Goal: Task Accomplishment & Management: Use online tool/utility

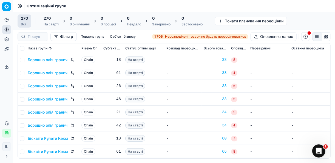
click at [165, 36] on span "Нерозподілені товари не будуть переоцінюватись" at bounding box center [205, 36] width 81 height 4
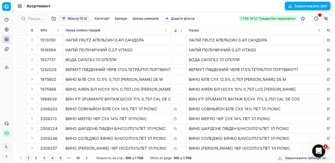
click at [64, 20] on button "Фільтр (1)" at bounding box center [74, 18] width 31 height 7
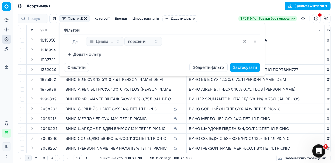
click at [71, 55] on button "Додати фільтр" at bounding box center [84, 54] width 41 height 9
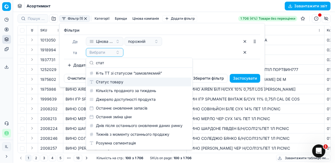
type input "стат"
click at [106, 80] on div "Статус товару" at bounding box center [139, 82] width 104 height 9
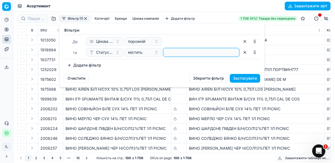
click at [170, 50] on input at bounding box center [200, 52] width 71 height 8
type input "1"
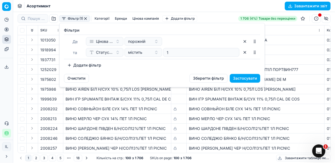
click at [68, 64] on button "Додати фільтр" at bounding box center [84, 65] width 41 height 9
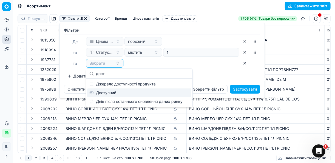
type input "дост"
click at [108, 93] on div "Доступний" at bounding box center [139, 93] width 104 height 9
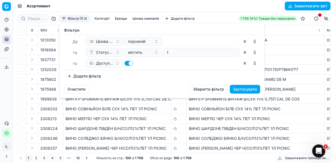
click at [69, 76] on button "Додати фільтр" at bounding box center [84, 76] width 41 height 9
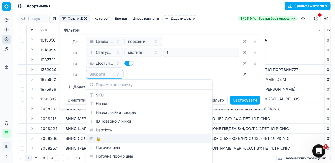
click at [99, 139] on div "🔒" at bounding box center [149, 139] width 124 height 9
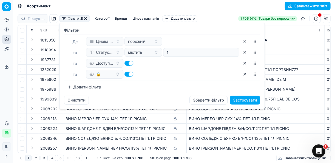
click at [126, 74] on button "button" at bounding box center [128, 74] width 9 height 5
checkbox input "false"
click at [254, 99] on button "Застосувати" at bounding box center [244, 100] width 30 height 9
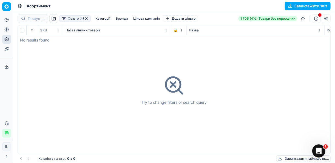
click at [7, 133] on icon "button" at bounding box center [6, 133] width 4 height 4
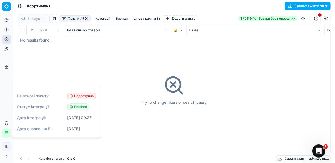
click at [144, 123] on div "Try to change filters or search query" at bounding box center [174, 89] width 312 height 129
